Goal: Information Seeking & Learning: Learn about a topic

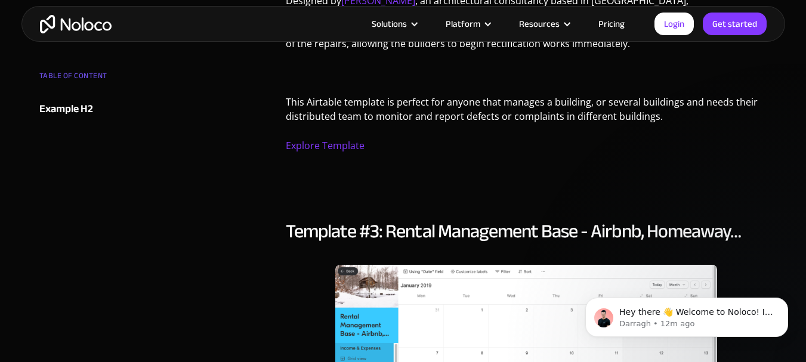
scroll to position [2938, 0]
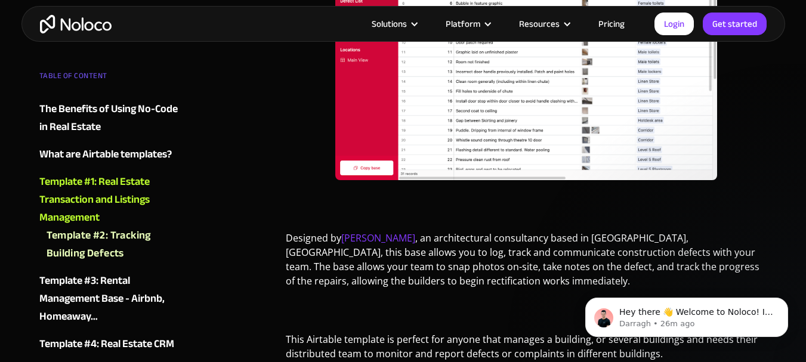
scroll to position [2843, 0]
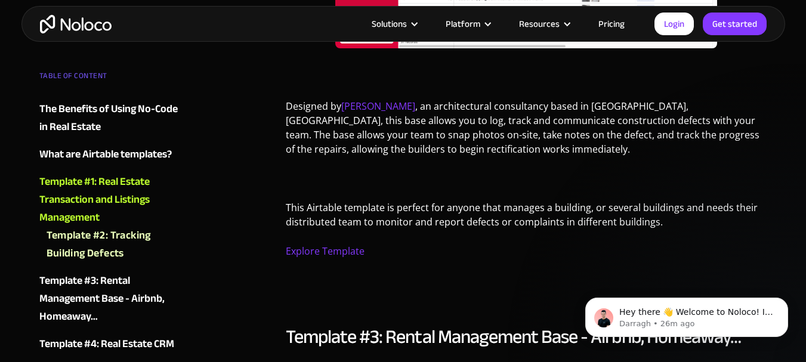
click at [616, 28] on link "Pricing" at bounding box center [611, 24] width 56 height 16
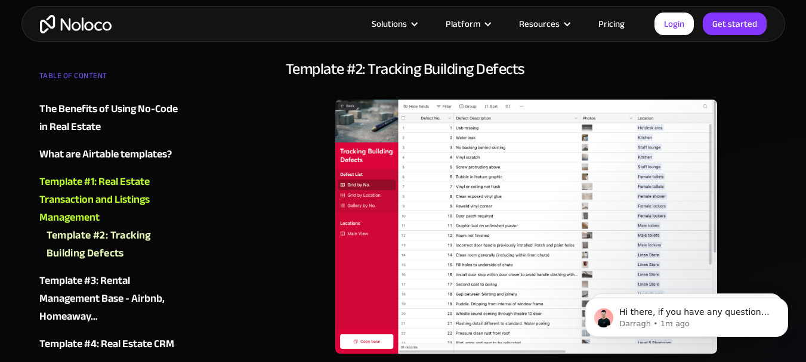
scroll to position [2564, 0]
